Goal: Task Accomplishment & Management: Use online tool/utility

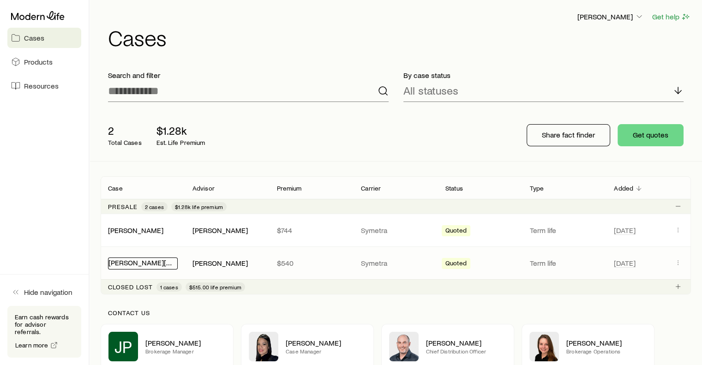
click at [137, 260] on link "[PERSON_NAME][MEDICAL_DATA]" at bounding box center [163, 262] width 111 height 9
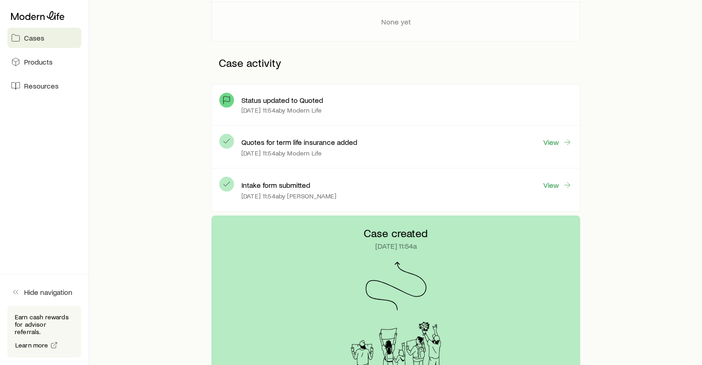
scroll to position [189, 0]
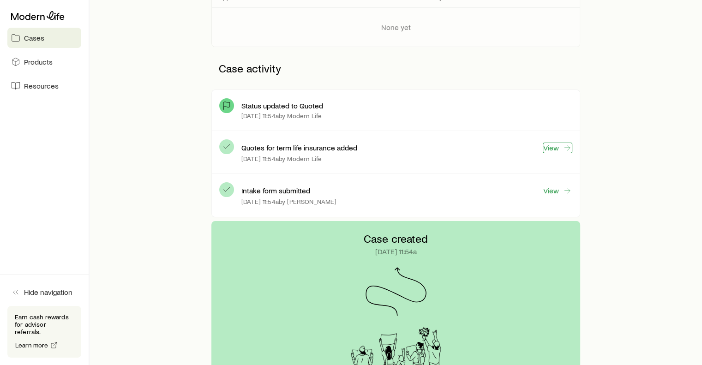
click at [554, 149] on link "View" at bounding box center [558, 148] width 30 height 11
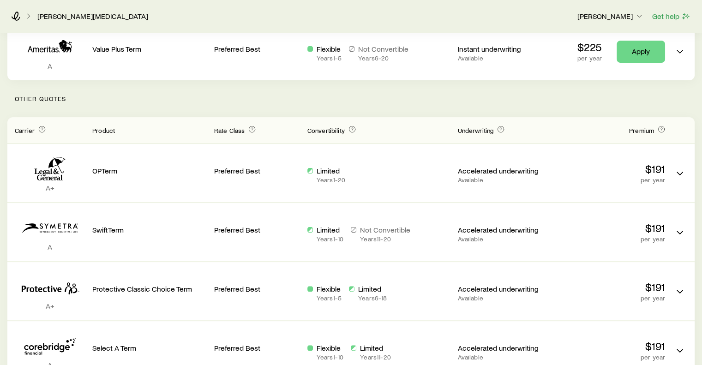
scroll to position [181, 0]
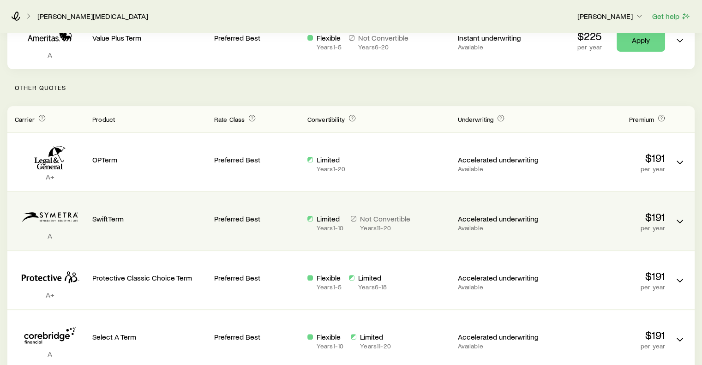
click at [525, 217] on p "Accelerated underwriting" at bounding box center [500, 218] width 86 height 9
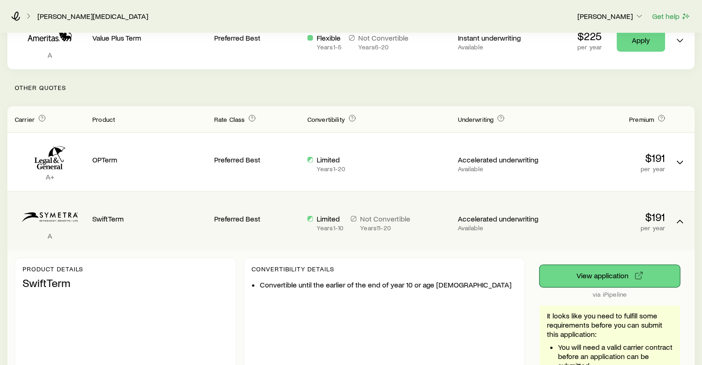
drag, startPoint x: 625, startPoint y: 273, endPoint x: 610, endPoint y: 282, distance: 17.7
click at [610, 282] on button "View application" at bounding box center [609, 276] width 140 height 22
